Goal: Information Seeking & Learning: Learn about a topic

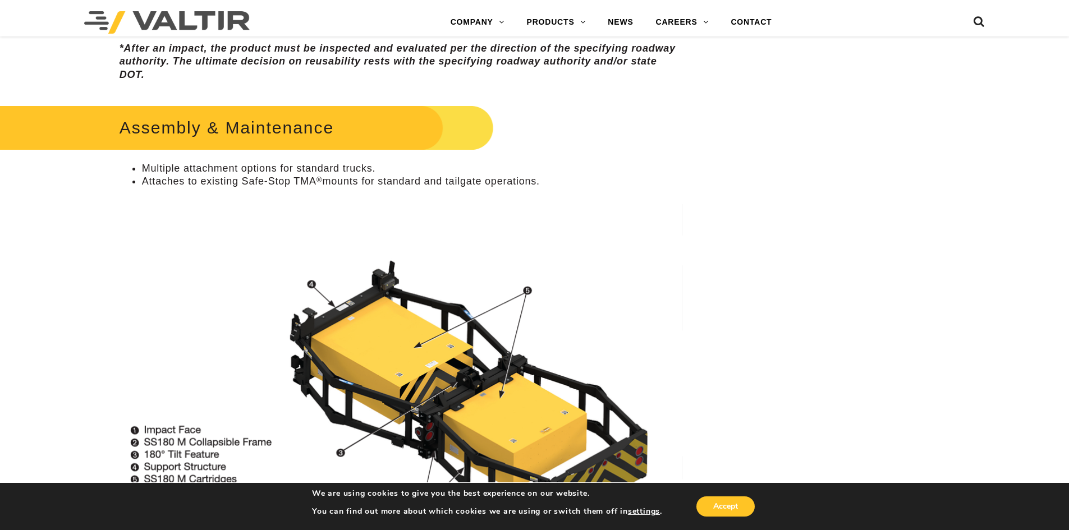
scroll to position [396, 0]
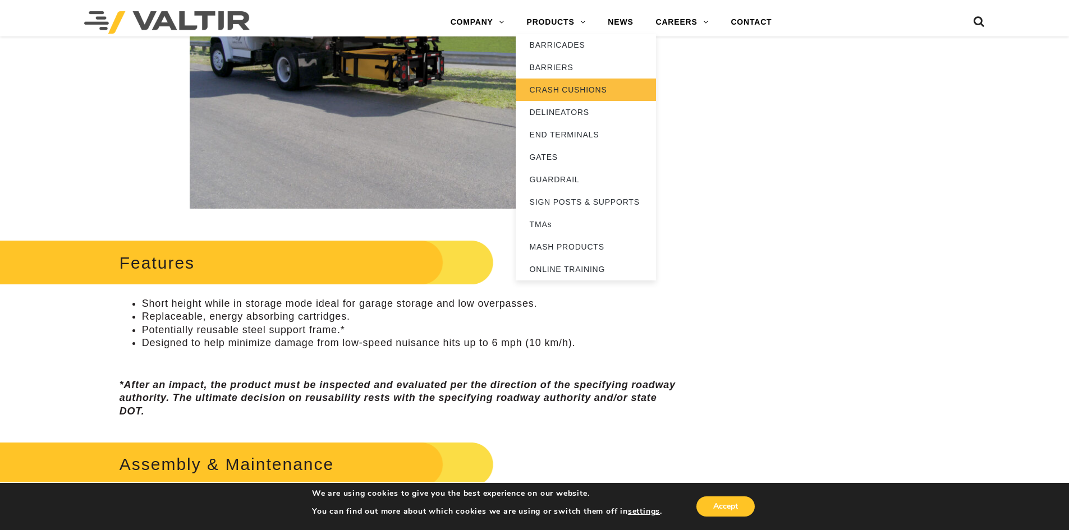
click at [561, 85] on link "CRASH CUSHIONS" at bounding box center [586, 90] width 140 height 22
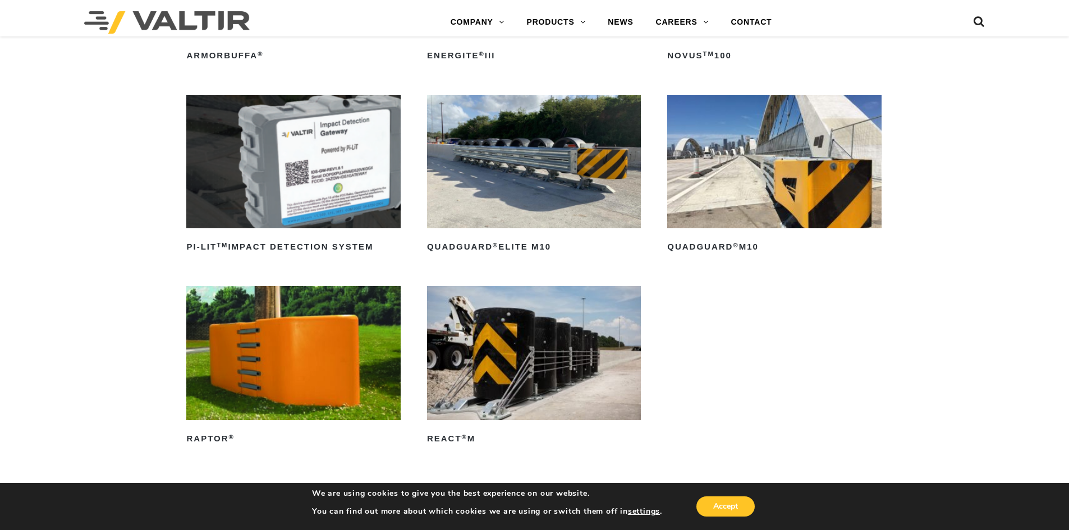
scroll to position [112, 0]
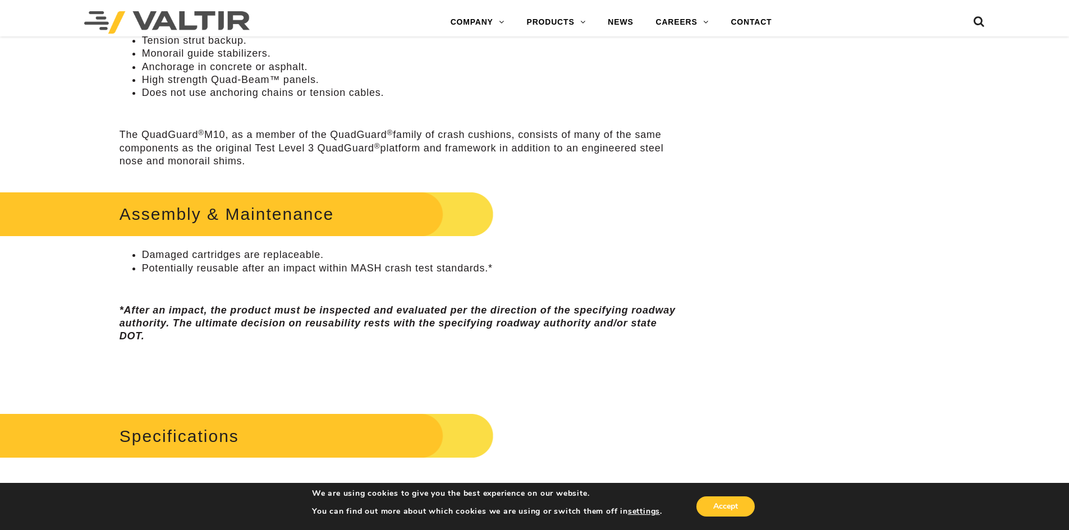
scroll to position [561, 0]
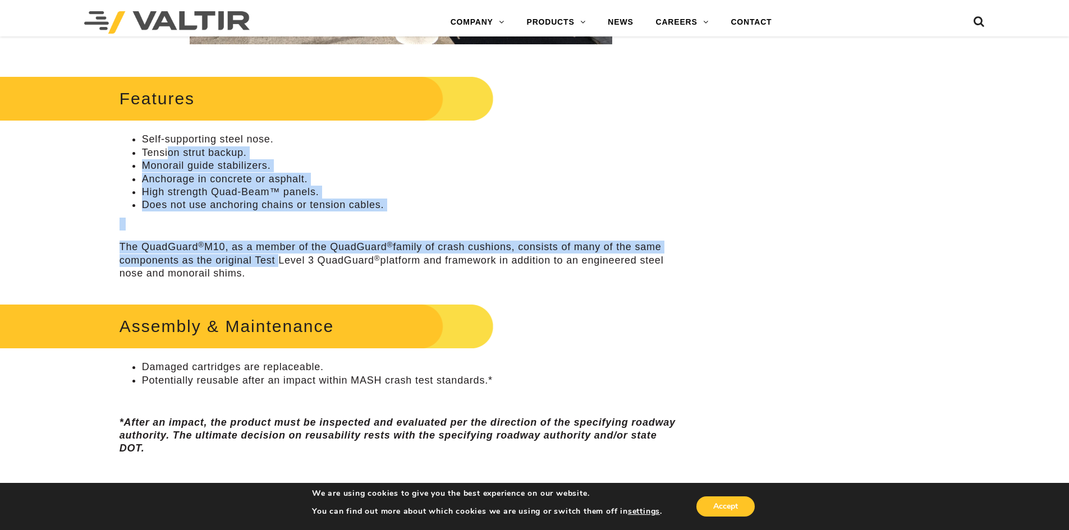
drag, startPoint x: 208, startPoint y: 194, endPoint x: 275, endPoint y: 256, distance: 91.7
click at [274, 256] on div "Features Self-supporting steel nose. Tension strut backup. Monorail guide stabi…" at bounding box center [401, 176] width 563 height 208
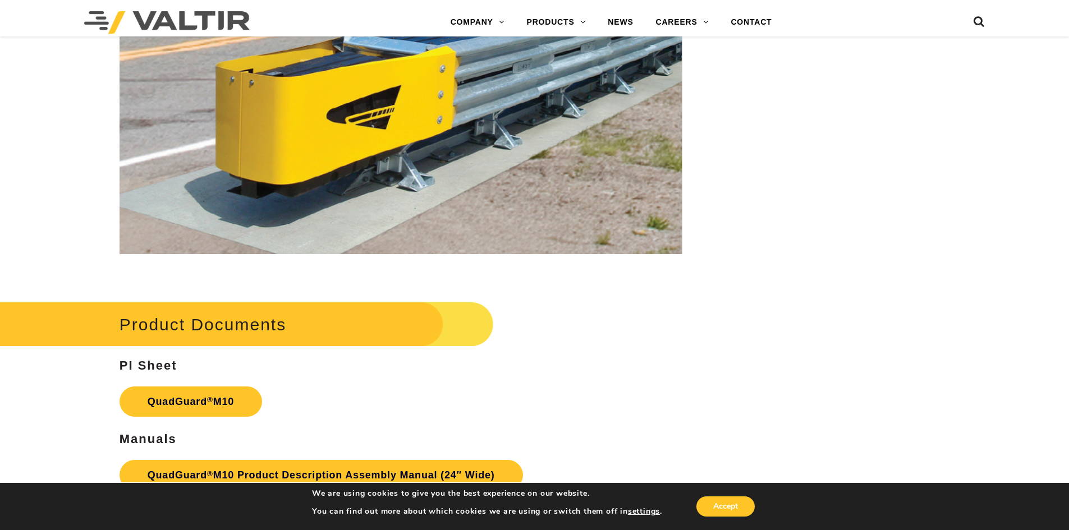
scroll to position [4000, 0]
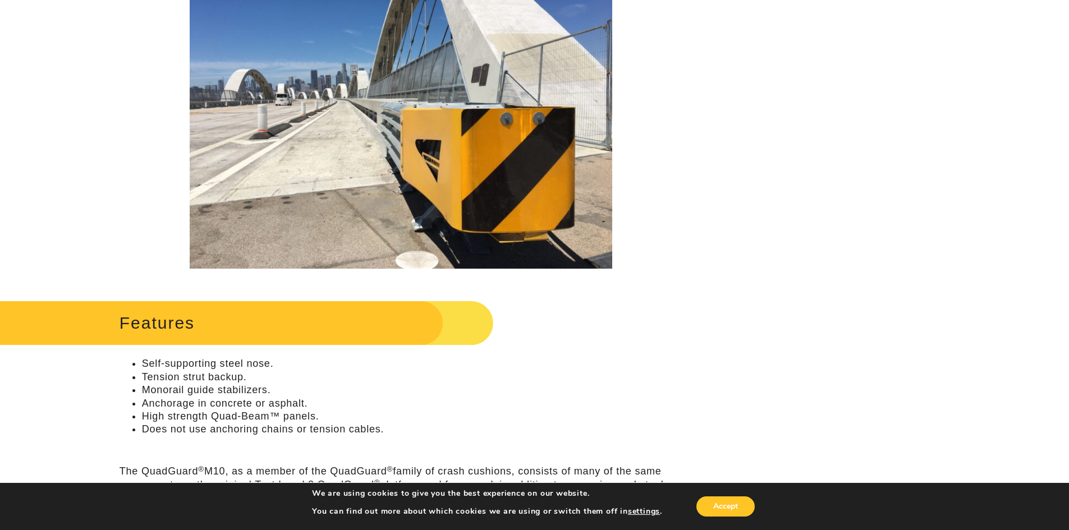
scroll to position [449, 0]
